Goal: Information Seeking & Learning: Compare options

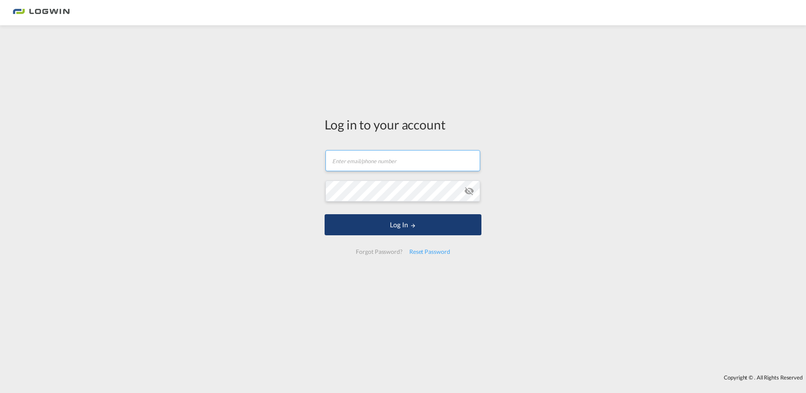
type input "[PERSON_NAME][EMAIL_ADDRESS][PERSON_NAME][DOMAIN_NAME]"
click at [373, 222] on button "Log In" at bounding box center [403, 224] width 157 height 21
